Goal: Transaction & Acquisition: Book appointment/travel/reservation

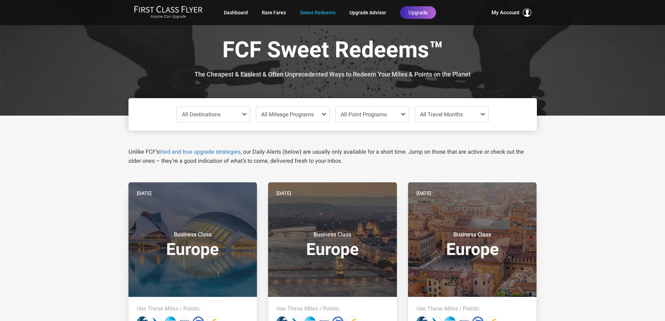
click at [465, 116] on span "All Travel Months" at bounding box center [451, 114] width 73 height 15
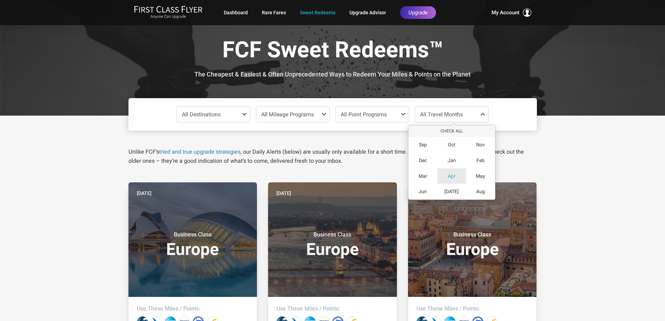
click at [456, 173] on div "Apr" at bounding box center [452, 176] width 29 height 16
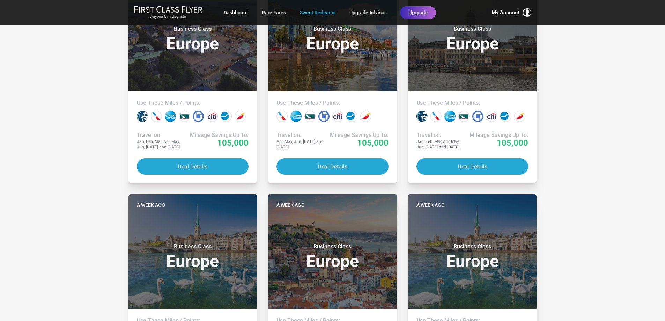
scroll to position [314, 0]
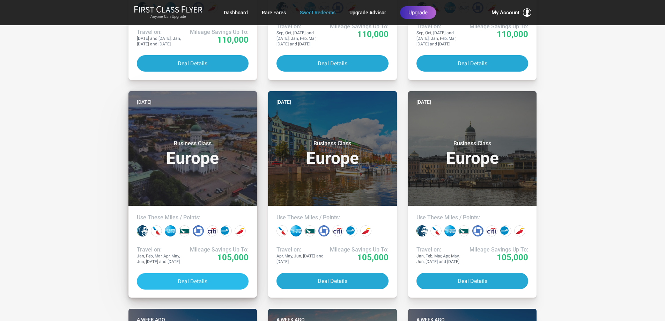
click at [192, 285] on button "Deal Details" at bounding box center [193, 281] width 112 height 16
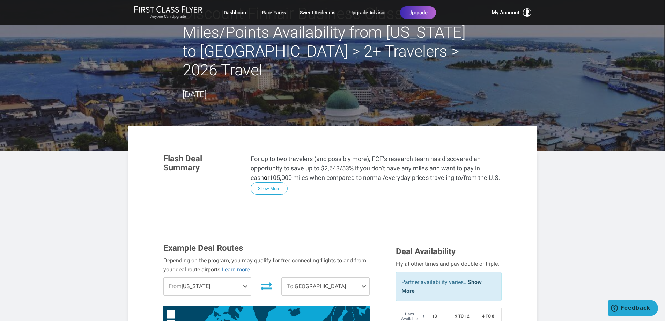
scroll to position [140, 0]
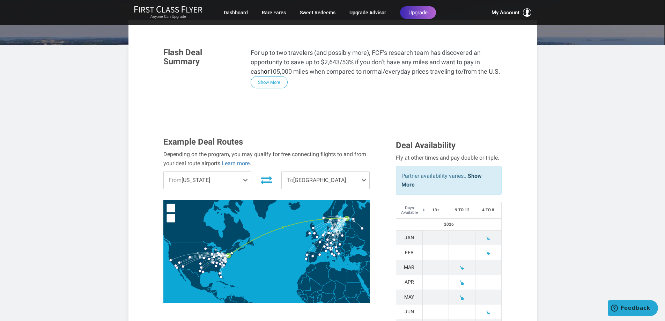
click at [245, 171] on span at bounding box center [247, 179] width 8 height 17
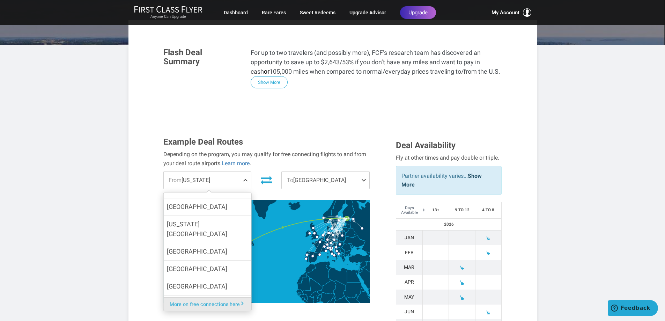
scroll to position [224, 0]
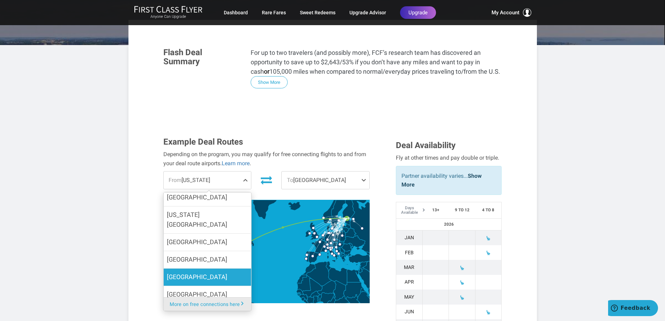
click at [222, 269] on label "[GEOGRAPHIC_DATA]" at bounding box center [207, 277] width 88 height 17
click at [0, 0] on input "[GEOGRAPHIC_DATA]" at bounding box center [0, 0] width 0 height 0
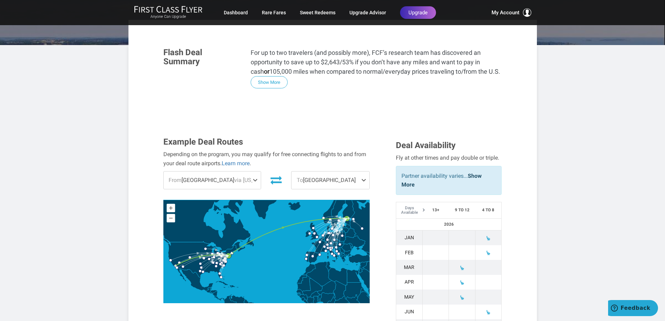
click at [364, 171] on span at bounding box center [365, 179] width 8 height 17
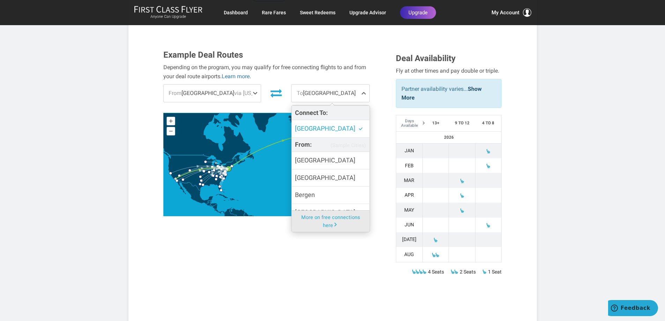
scroll to position [210, 0]
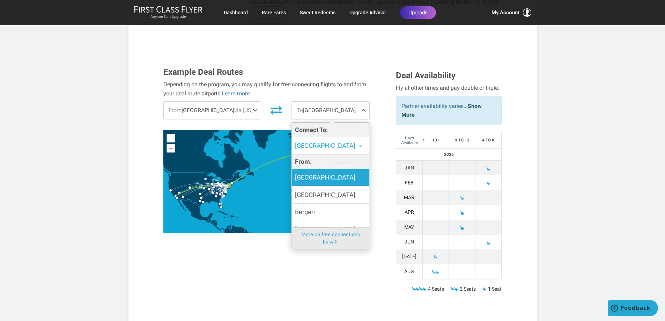
click at [329, 169] on label "[GEOGRAPHIC_DATA]" at bounding box center [331, 177] width 78 height 17
click at [0, 0] on input "[GEOGRAPHIC_DATA]" at bounding box center [0, 0] width 0 height 0
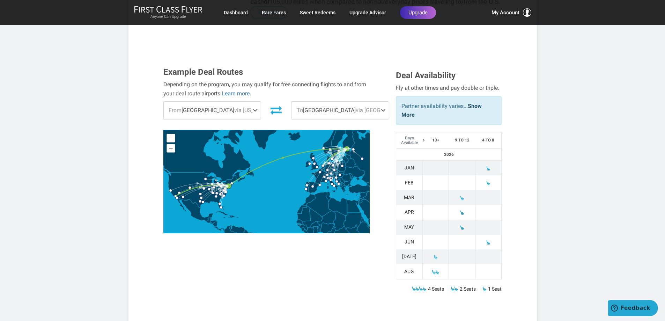
click at [381, 102] on span at bounding box center [385, 110] width 8 height 17
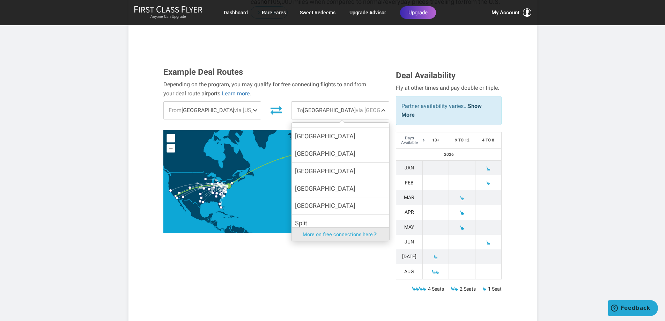
scroll to position [439, 0]
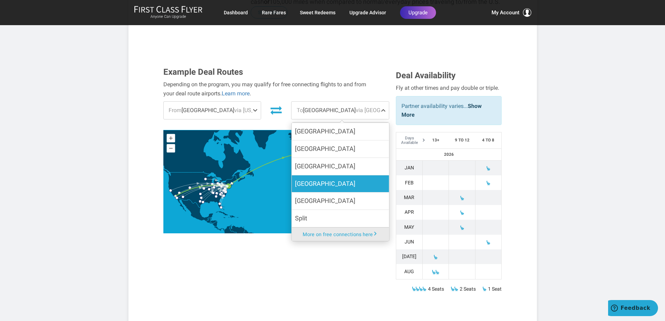
click at [326, 175] on label "[GEOGRAPHIC_DATA]" at bounding box center [340, 183] width 97 height 17
click at [0, 0] on input "[GEOGRAPHIC_DATA]" at bounding box center [0, 0] width 0 height 0
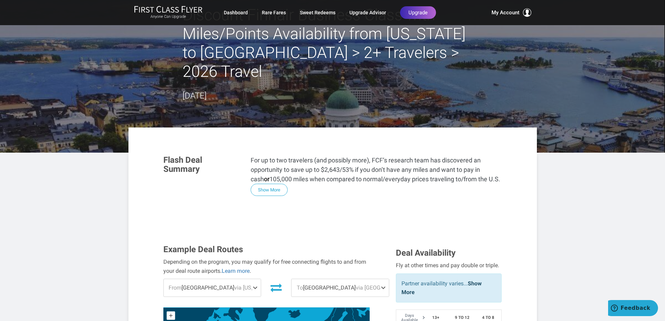
scroll to position [0, 0]
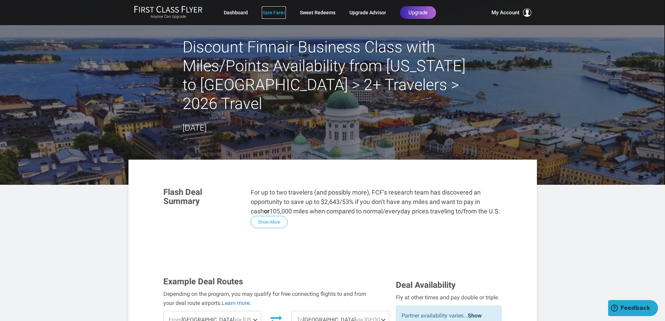
click at [269, 12] on link "Rare Fares" at bounding box center [274, 12] width 24 height 13
click at [266, 14] on link "Rare Fares" at bounding box center [274, 12] width 24 height 13
